Goal: Information Seeking & Learning: Learn about a topic

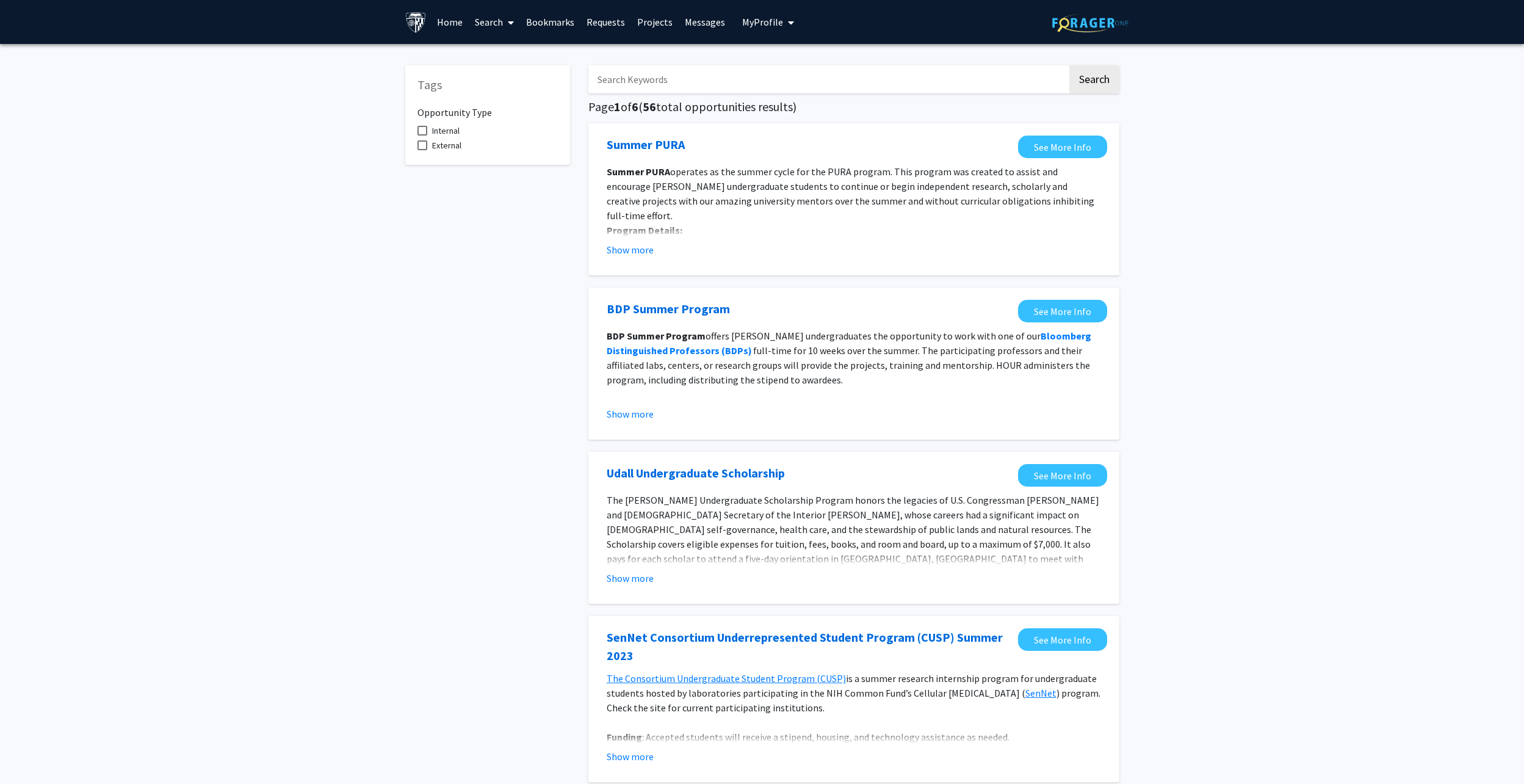
click at [446, 22] on link "Home" at bounding box center [450, 22] width 38 height 43
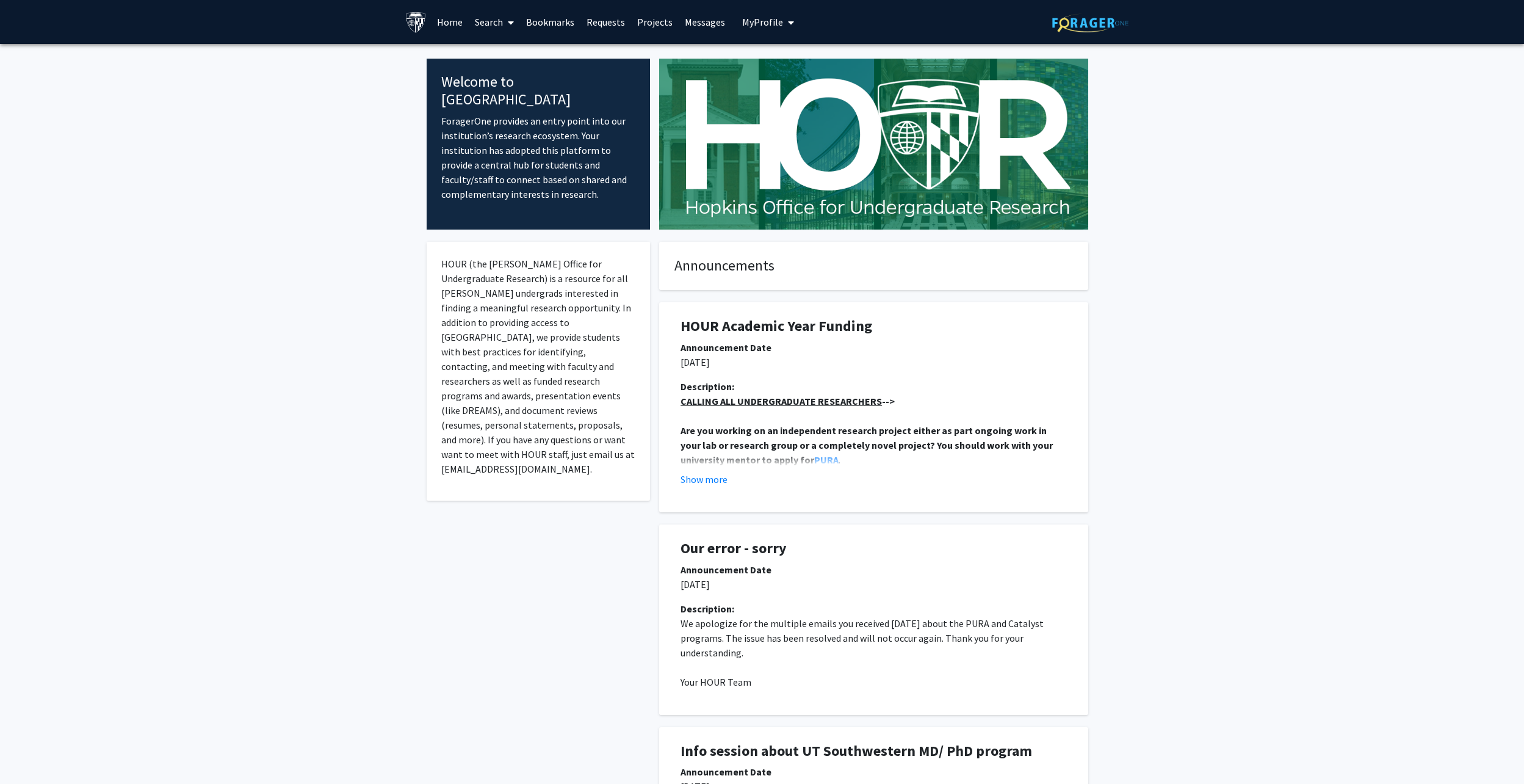
click at [607, 13] on link "Requests" at bounding box center [606, 22] width 51 height 43
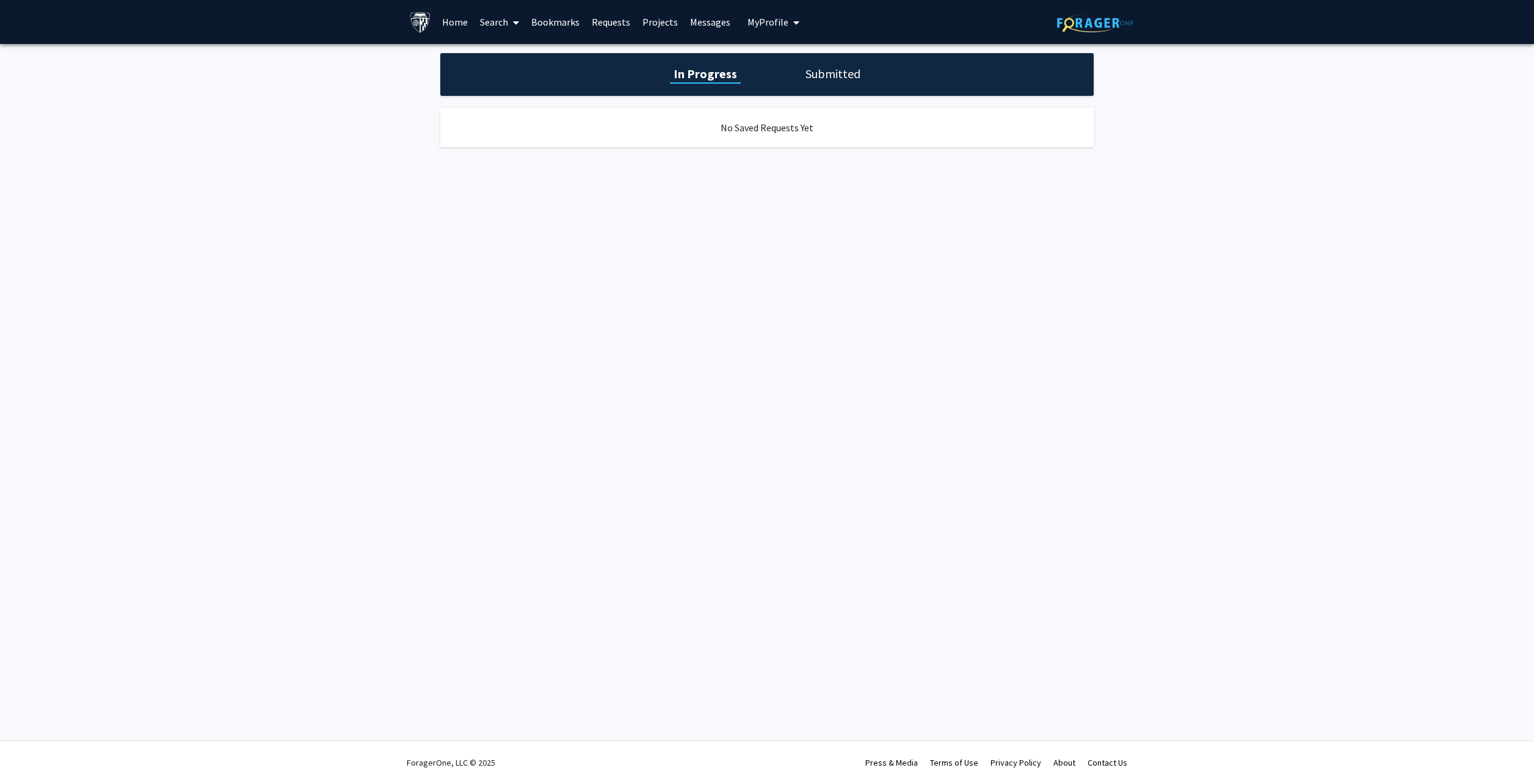
click at [653, 14] on link "Projects" at bounding box center [660, 22] width 47 height 43
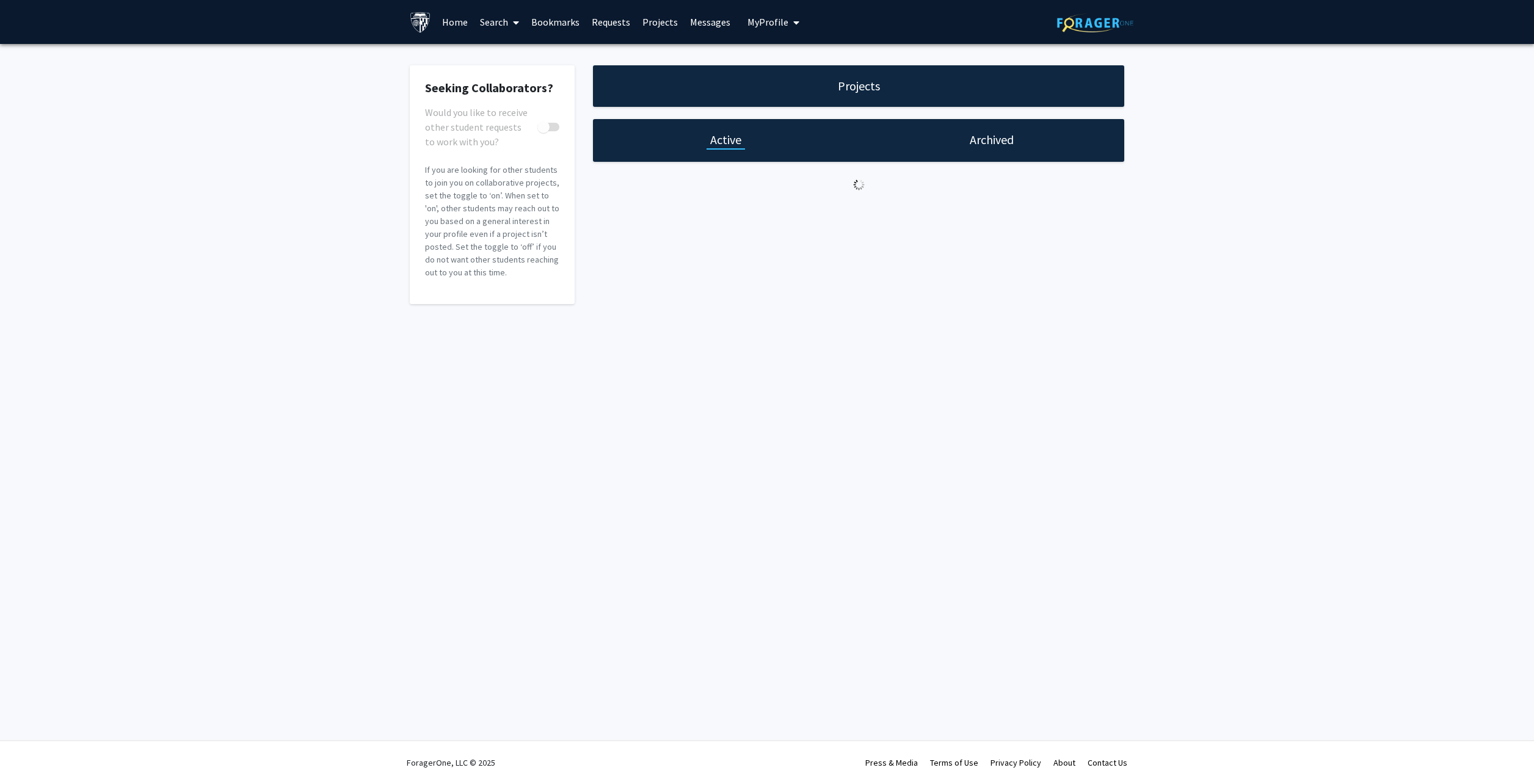
checkbox input "true"
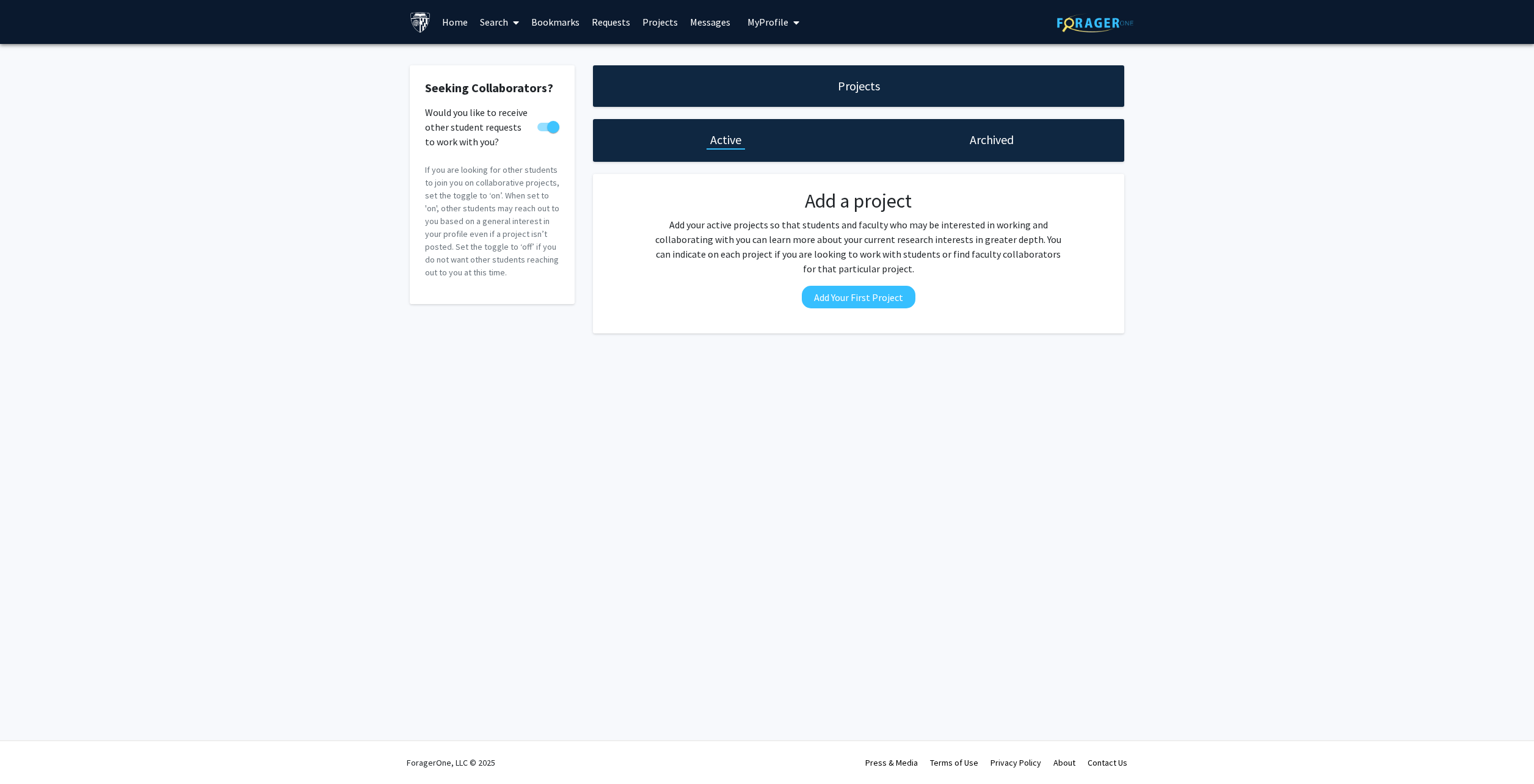
click at [542, 23] on link "Bookmarks" at bounding box center [555, 22] width 60 height 43
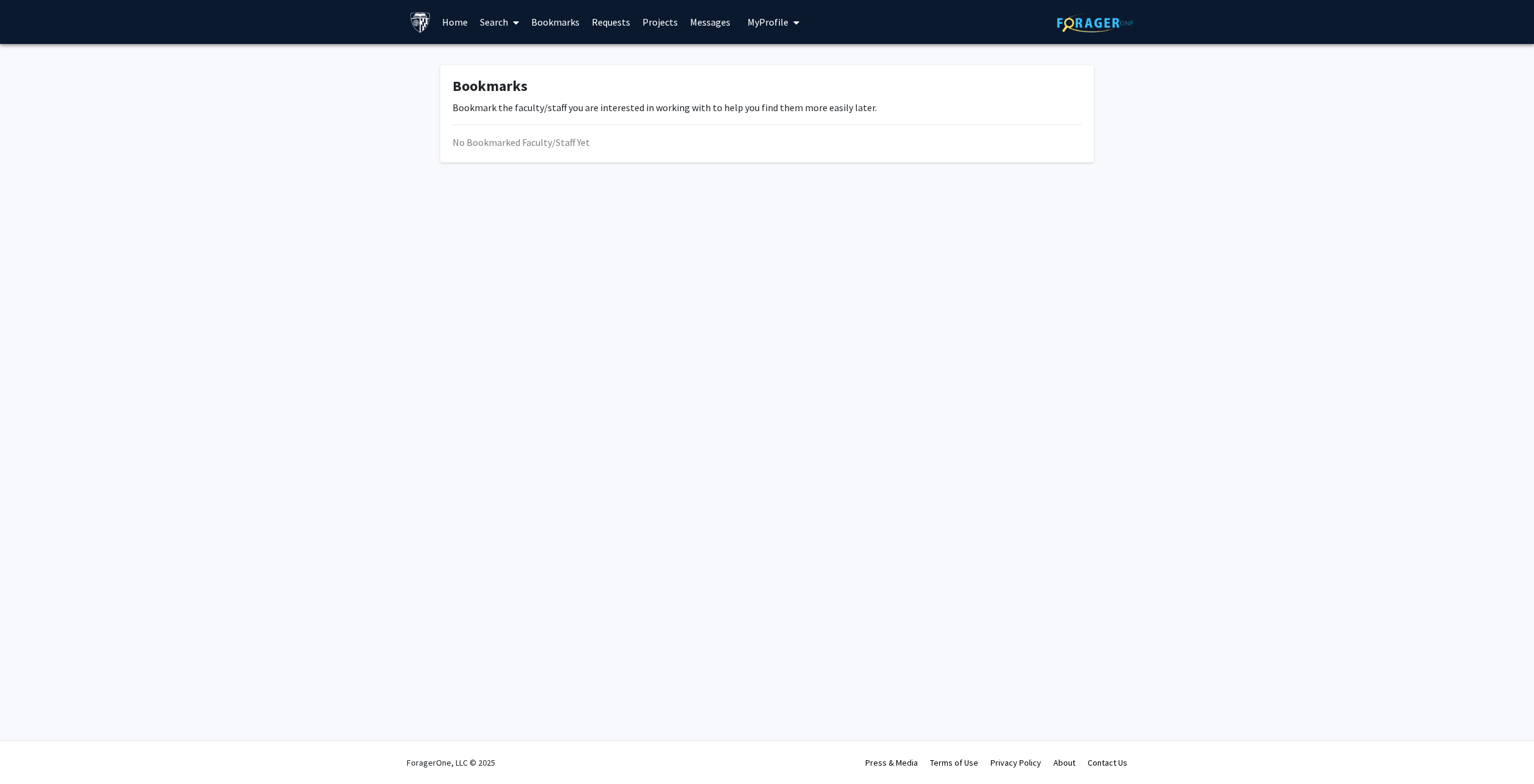
click at [484, 22] on link "Search" at bounding box center [499, 22] width 51 height 43
click at [543, 113] on span "Funding, Programs, & External Opportunities" at bounding box center [587, 104] width 226 height 25
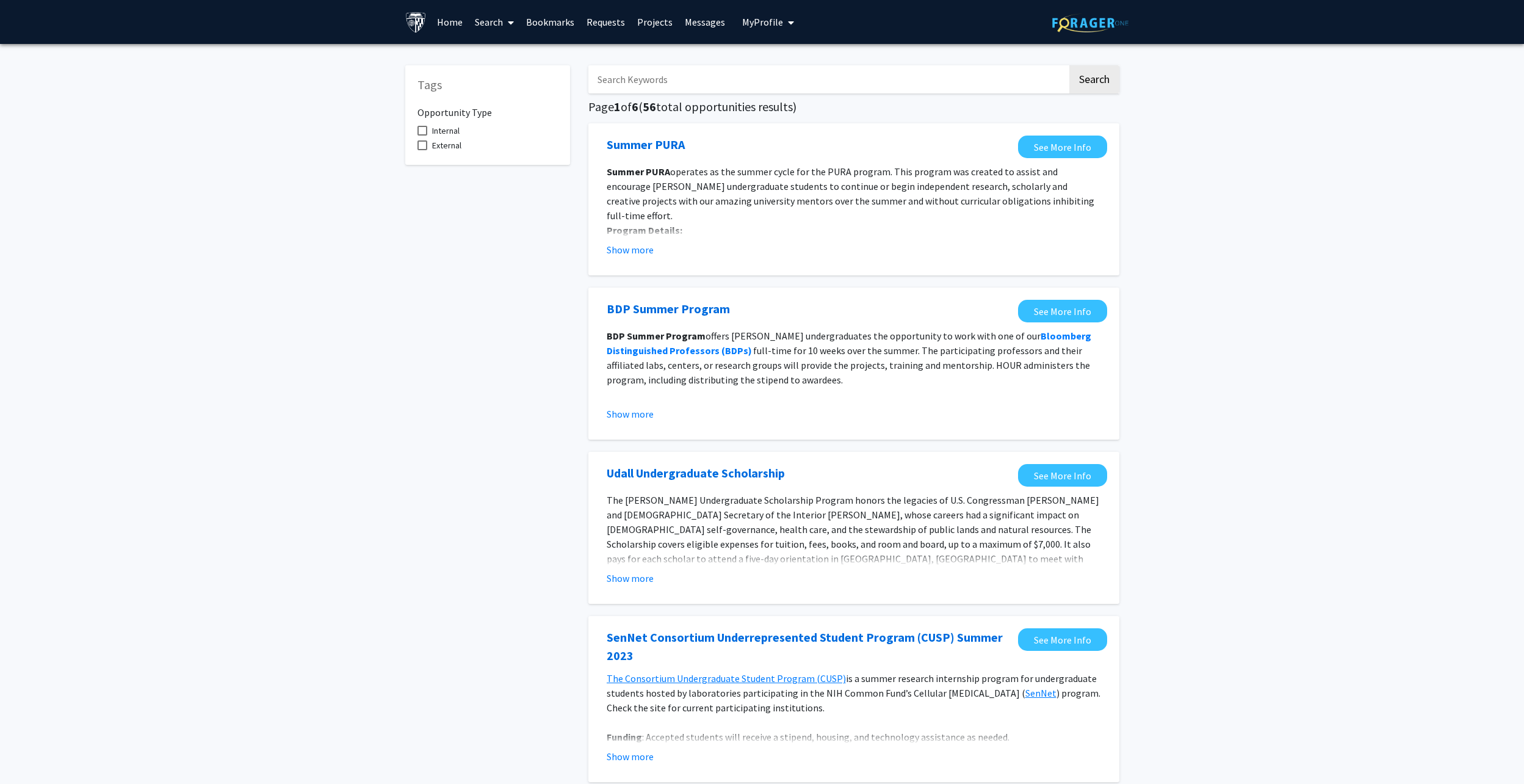
click at [514, 20] on icon at bounding box center [511, 22] width 6 height 9
click at [505, 44] on span "Faculty/Staff" at bounding box center [513, 56] width 89 height 25
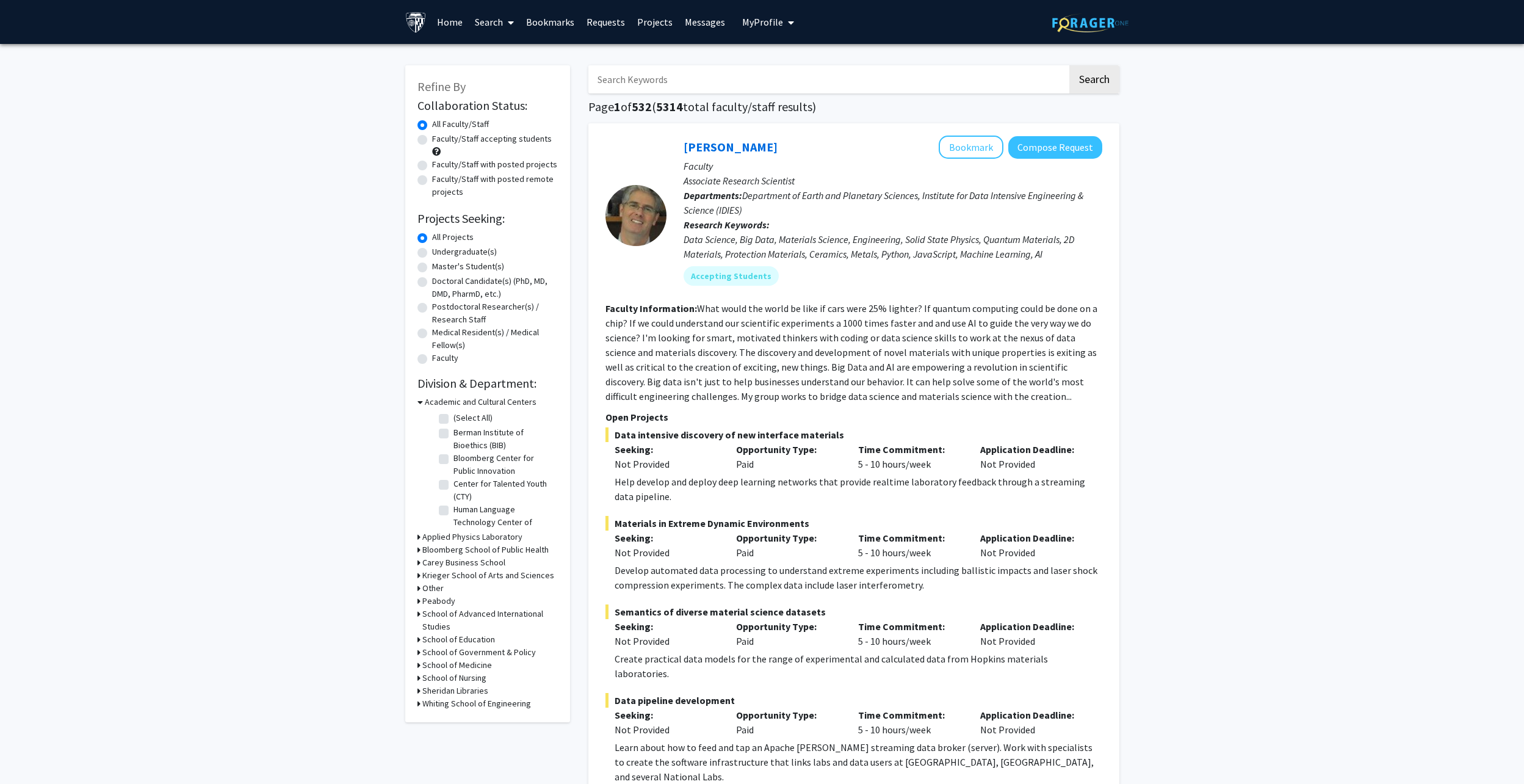
click at [432, 137] on label "Faculty/Staff accepting students" at bounding box center [491, 138] width 119 height 13
click at [432, 137] on input "Faculty/Staff accepting students" at bounding box center [436, 136] width 8 height 8
radio input "true"
click at [432, 278] on label "Doctoral Candidate(s) (PhD, MD, DMD, PharmD, etc.)" at bounding box center [495, 287] width 126 height 25
click at [432, 278] on input "Doctoral Candidate(s) (PhD, MD, DMD, PharmD, etc.)" at bounding box center [436, 278] width 8 height 8
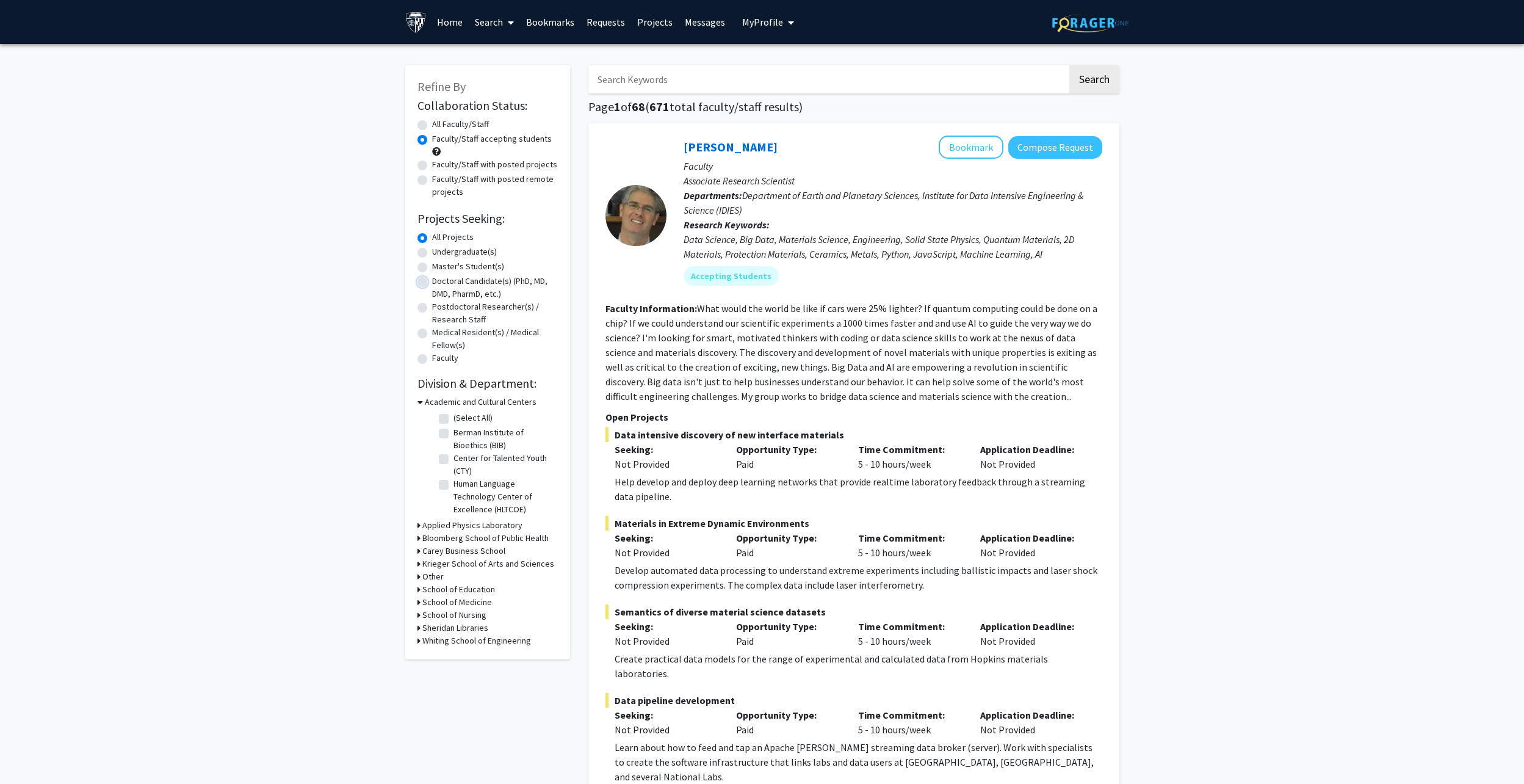
radio input "true"
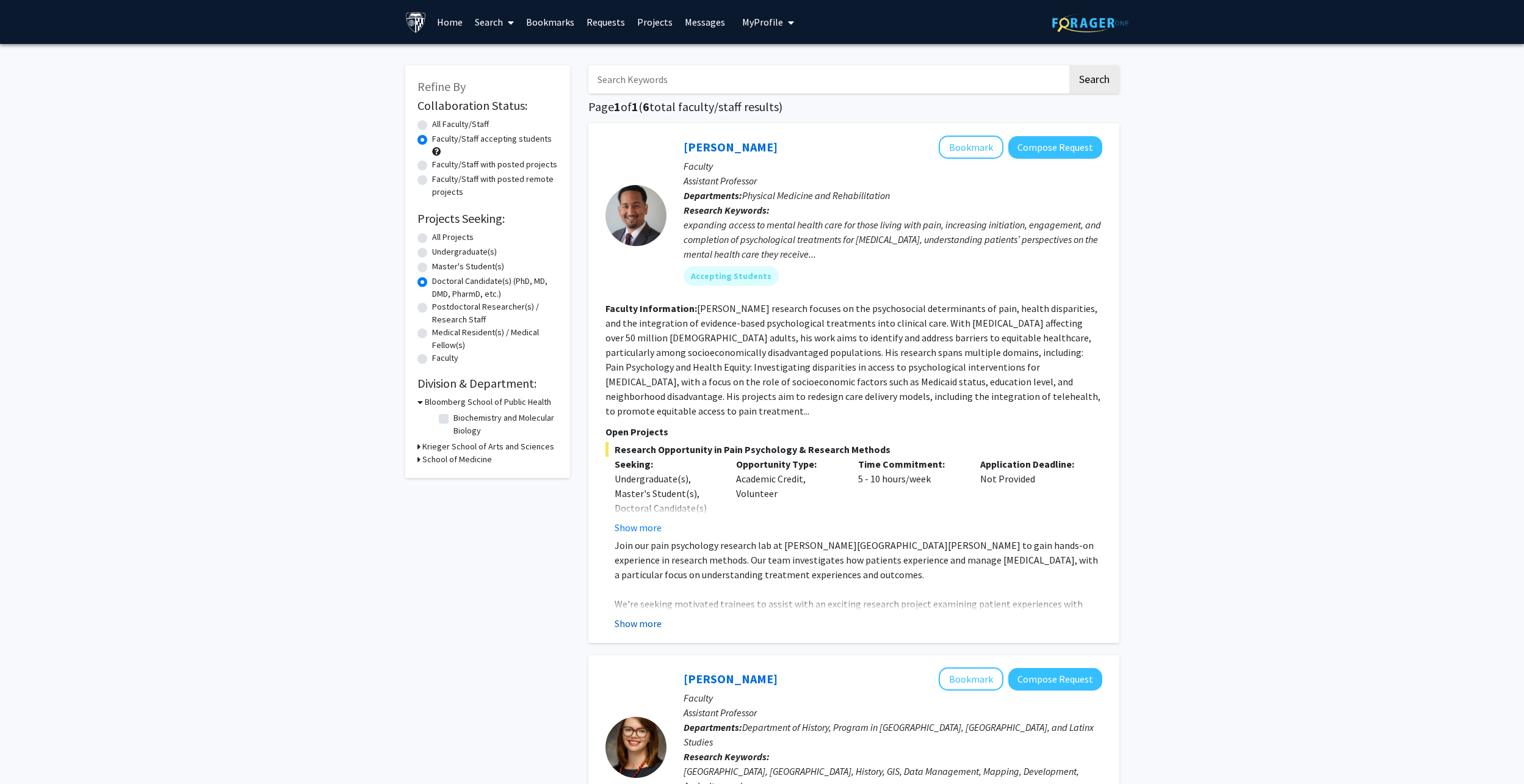
click at [647, 615] on button "Show more" at bounding box center [638, 623] width 47 height 15
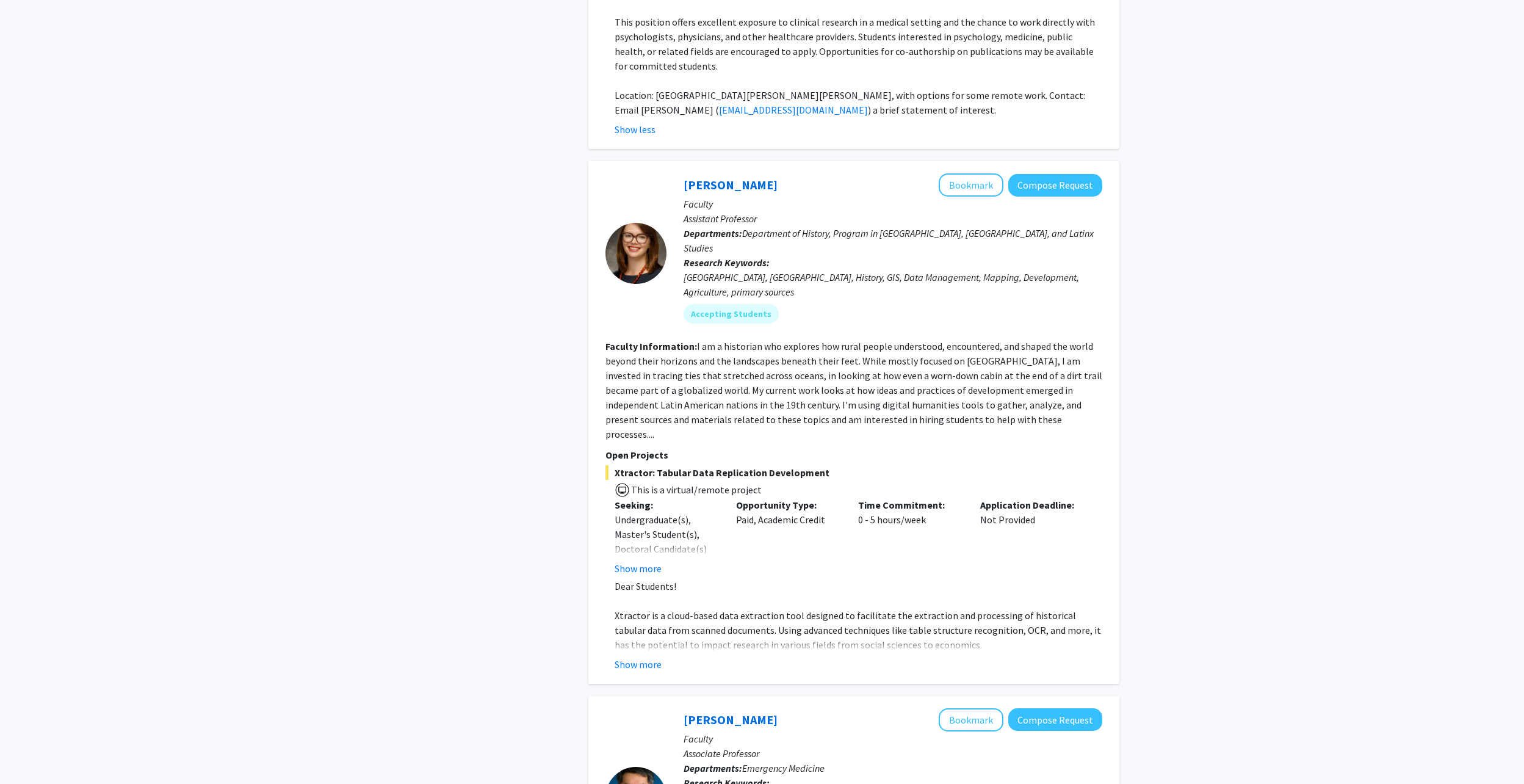
scroll to position [733, 0]
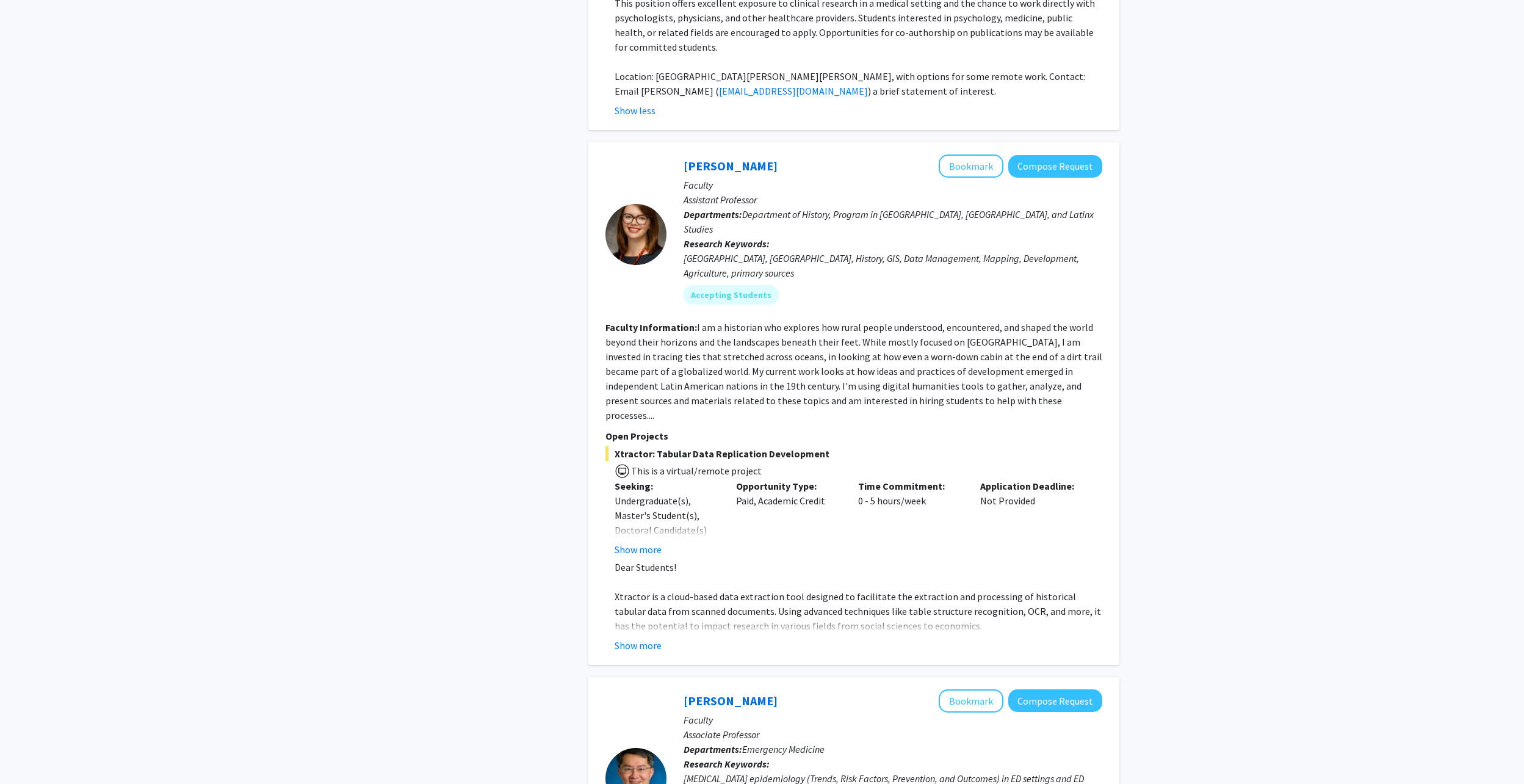
click at [656, 638] on button "Show more" at bounding box center [638, 645] width 47 height 15
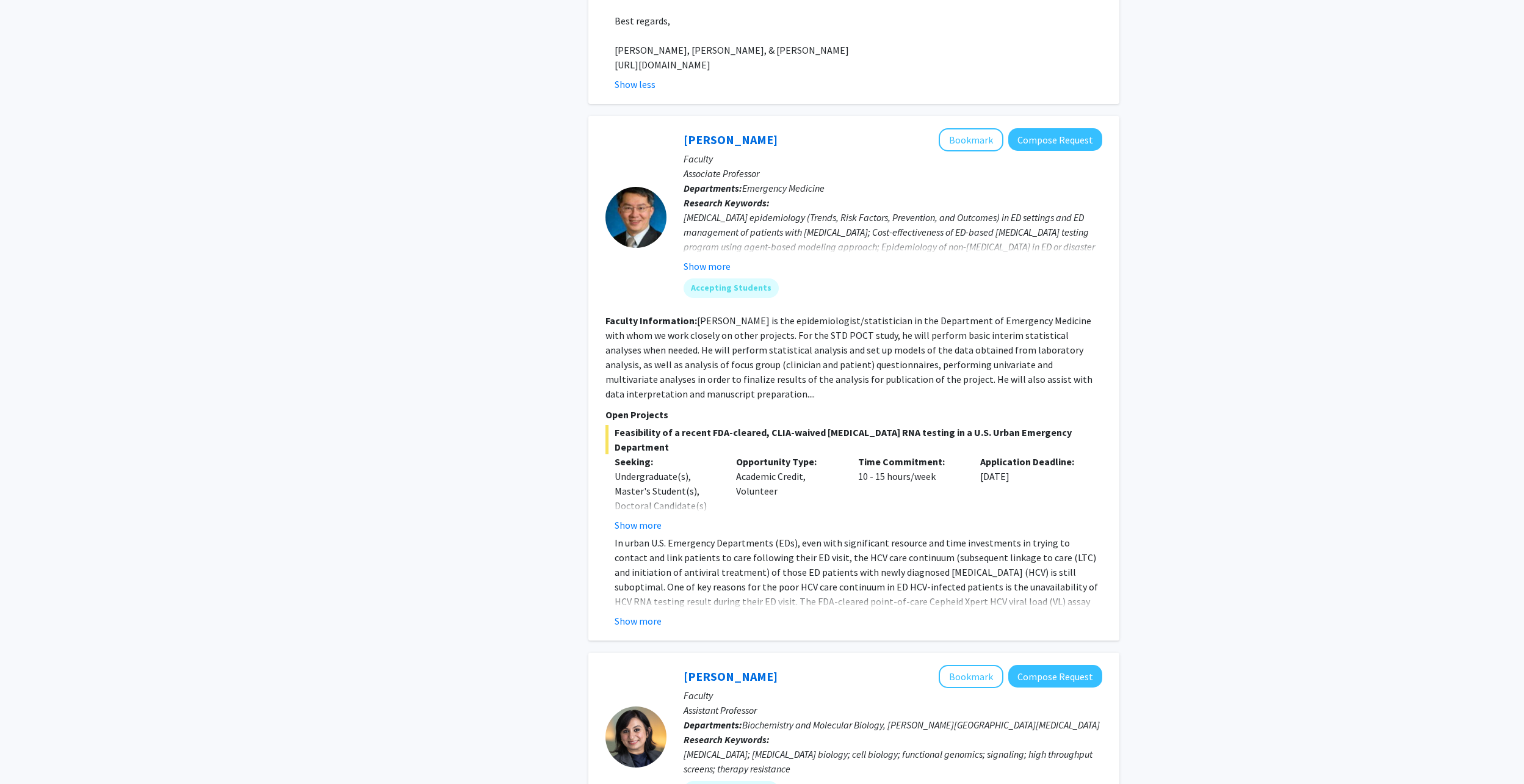
scroll to position [1648, 0]
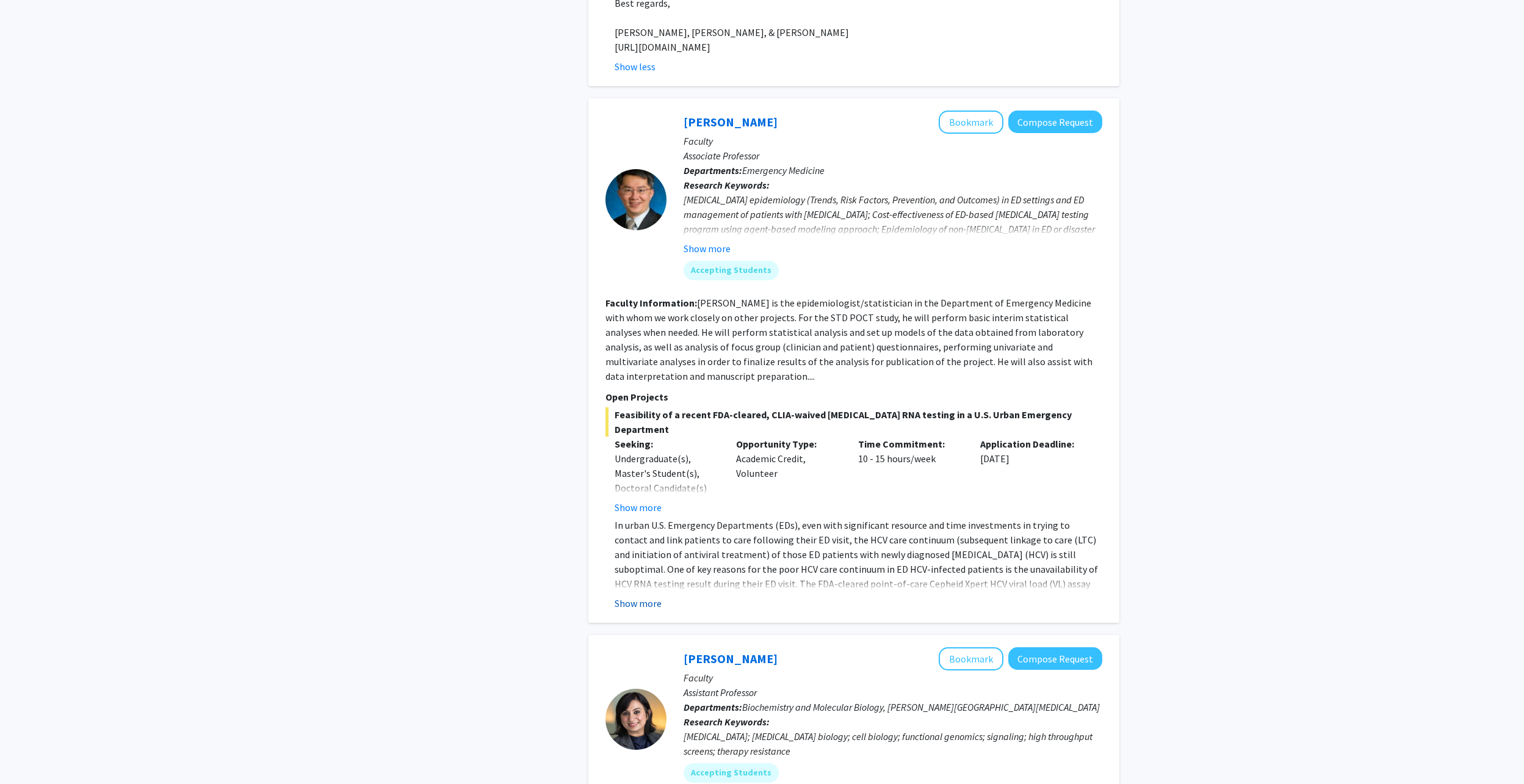
click at [650, 596] on button "Show more" at bounding box center [638, 603] width 47 height 15
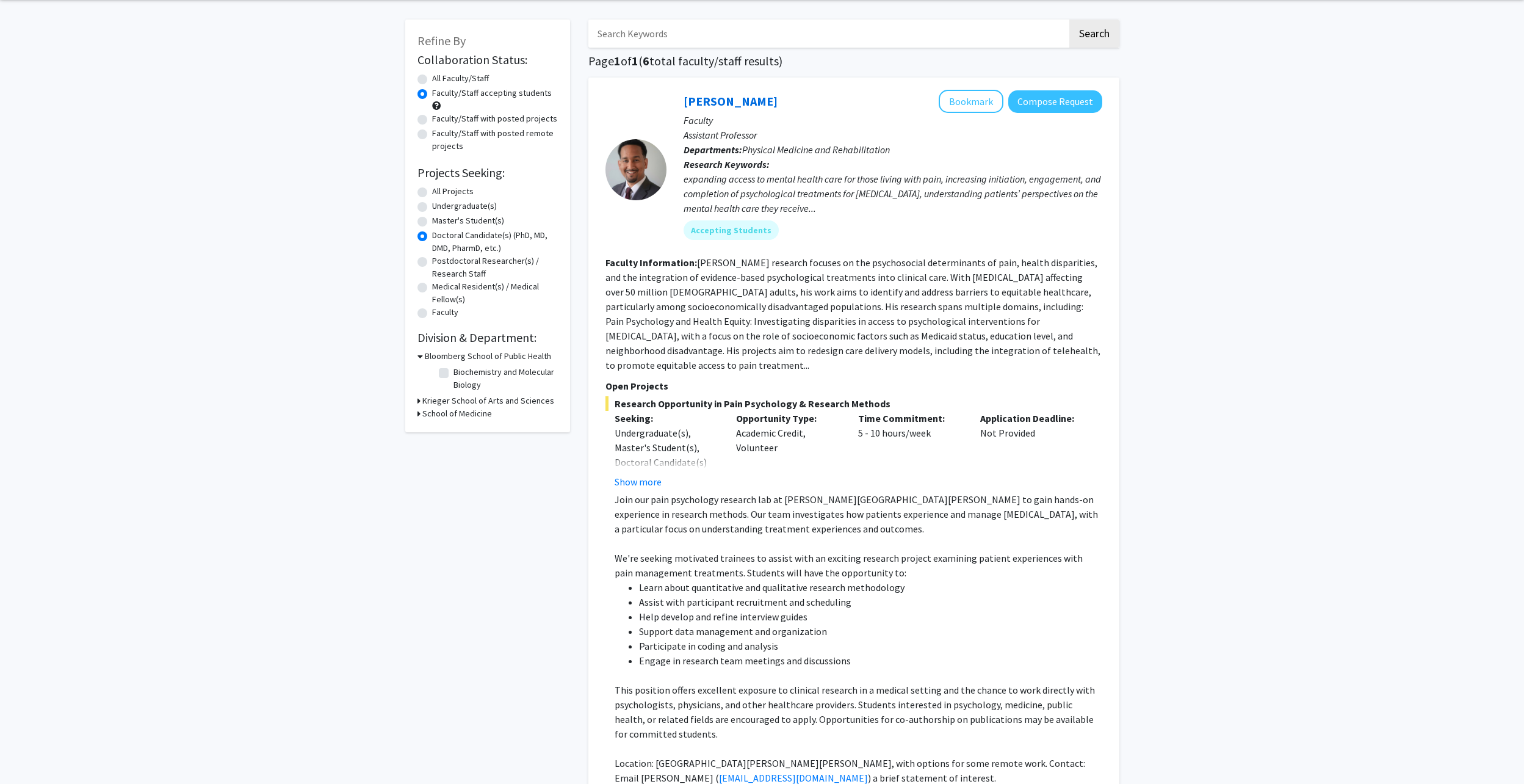
scroll to position [0, 0]
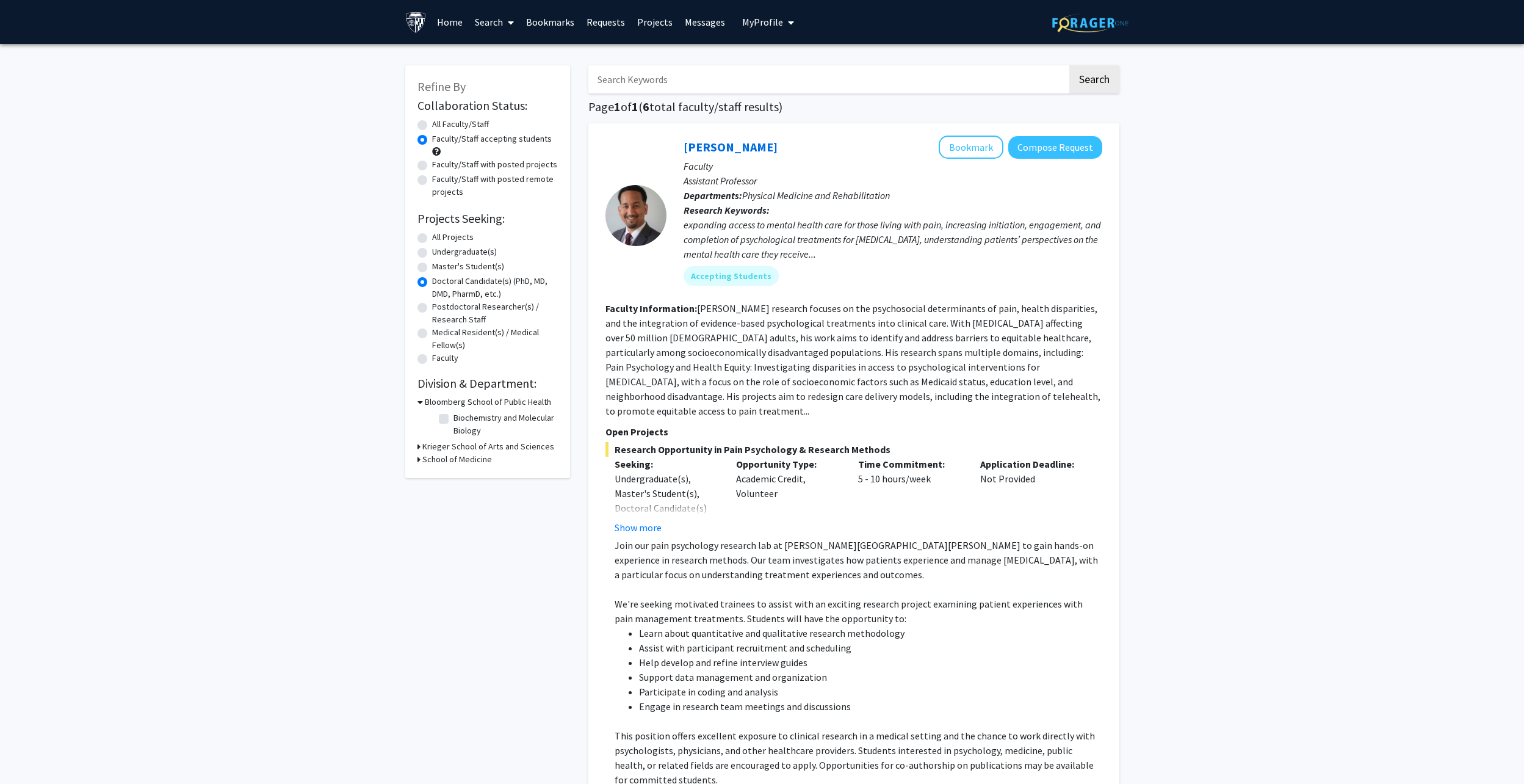
click at [432, 183] on label "Faculty/Staff with posted remote projects" at bounding box center [495, 185] width 126 height 25
click at [432, 180] on input "Faculty/Staff with posted remote projects" at bounding box center [436, 176] width 8 height 8
radio input "true"
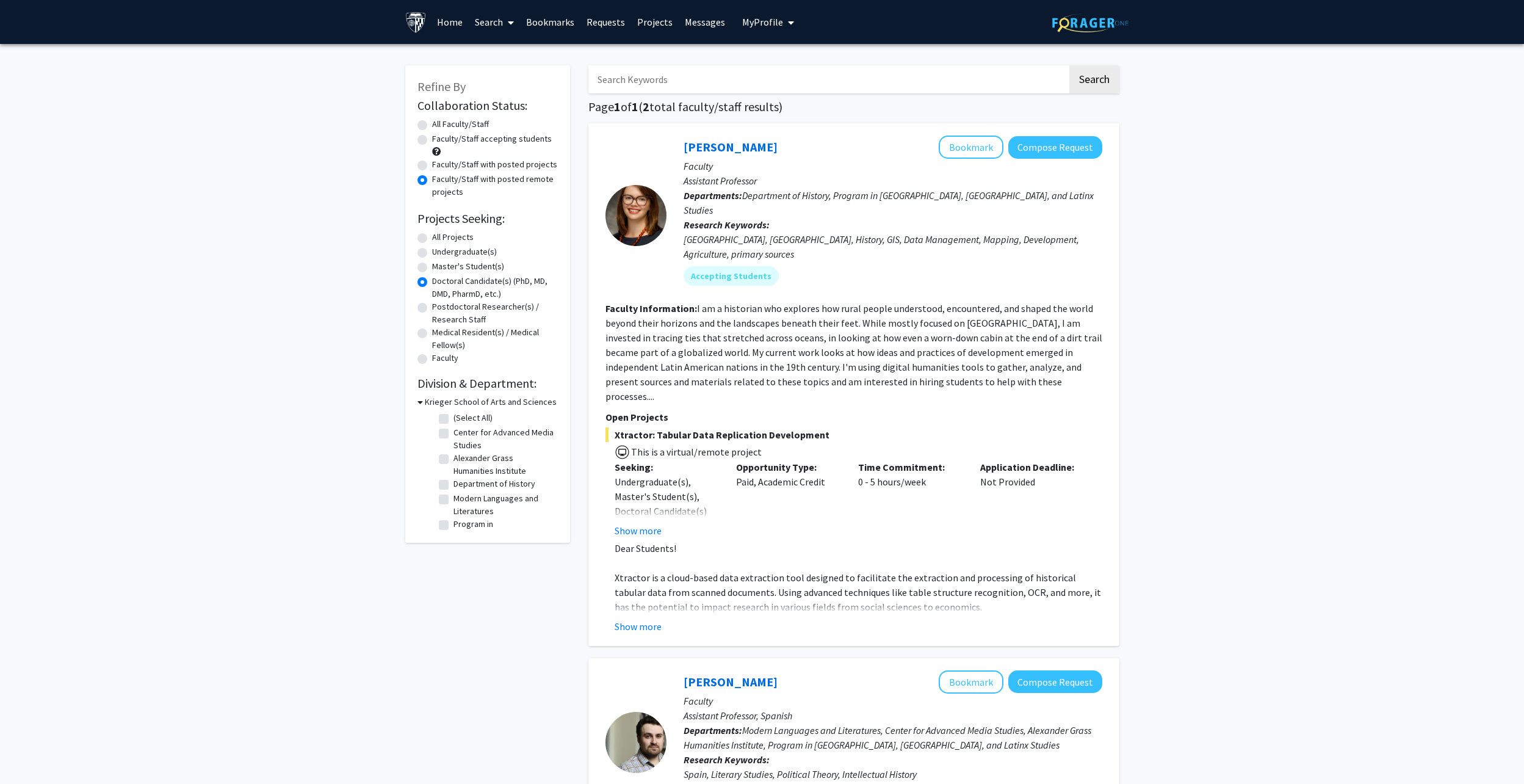
click at [641, 619] on button "Show more" at bounding box center [638, 626] width 47 height 15
